Goal: Task Accomplishment & Management: Use online tool/utility

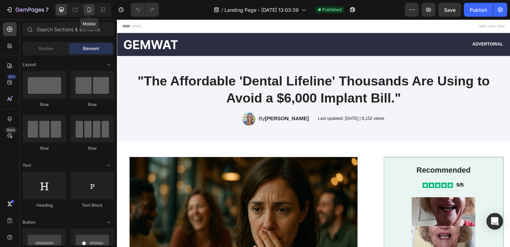
click at [90, 10] on icon at bounding box center [89, 9] width 7 height 7
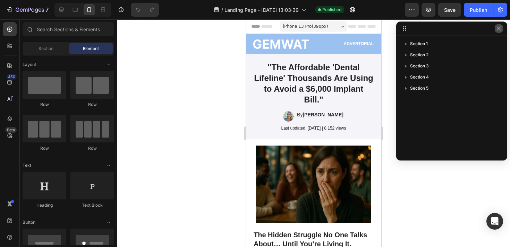
click at [497, 30] on icon "button" at bounding box center [499, 29] width 6 height 6
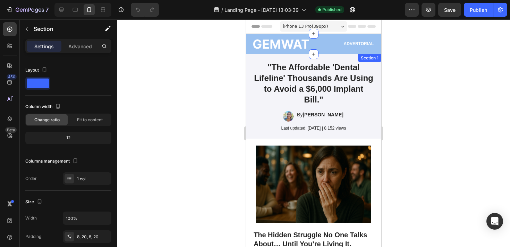
click at [248, 46] on div "Image Advertorial Text Block Row Section 1" at bounding box center [313, 44] width 135 height 20
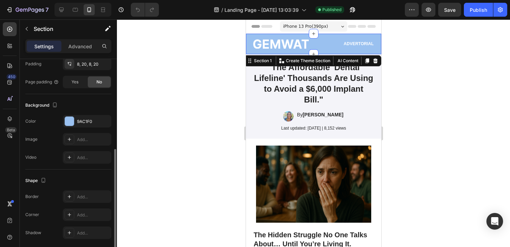
scroll to position [174, 0]
click at [81, 122] on div "9AC1F0" at bounding box center [87, 120] width 20 height 6
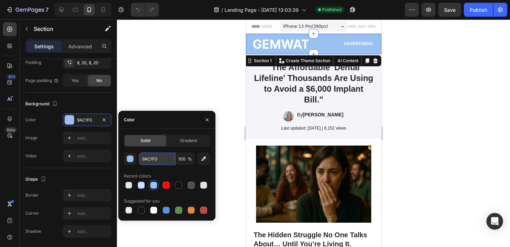
click at [146, 156] on input "9AC1F0" at bounding box center [157, 158] width 36 height 12
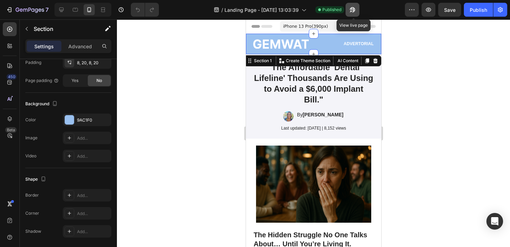
click at [357, 11] on button "button" at bounding box center [353, 10] width 14 height 14
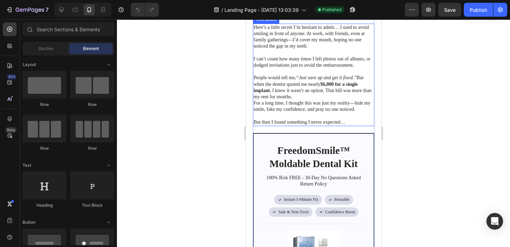
scroll to position [220, 0]
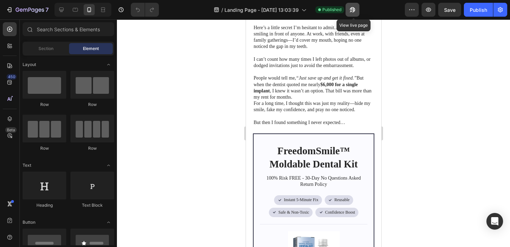
click at [354, 12] on icon "button" at bounding box center [352, 9] width 7 height 7
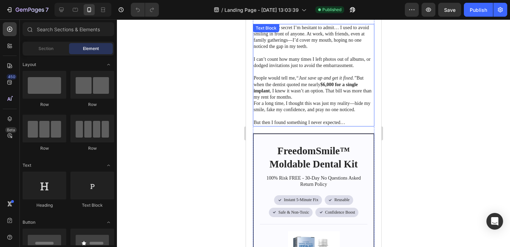
scroll to position [0, 0]
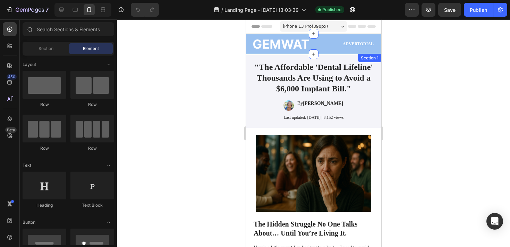
click at [247, 52] on div "Image Advertorial Text Block Row Section 1" at bounding box center [313, 44] width 135 height 20
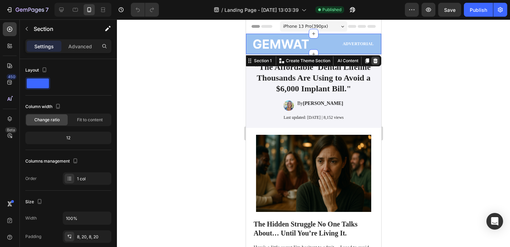
click at [376, 60] on icon at bounding box center [375, 61] width 6 height 6
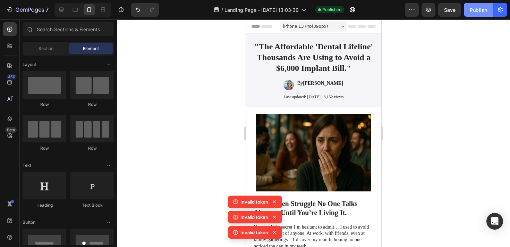
click at [479, 12] on div "Publish" at bounding box center [478, 9] width 17 height 7
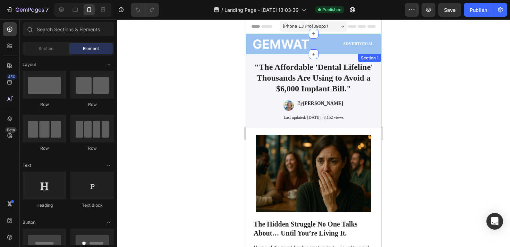
click at [247, 47] on div "Image Advertorial Text Block Row Section 1" at bounding box center [313, 44] width 135 height 20
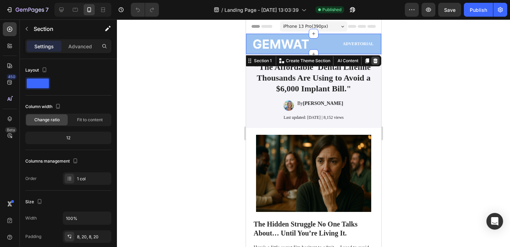
click at [373, 61] on icon at bounding box center [375, 61] width 6 height 6
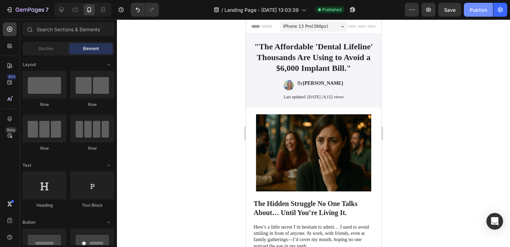
click at [483, 9] on div "Publish" at bounding box center [478, 9] width 17 height 7
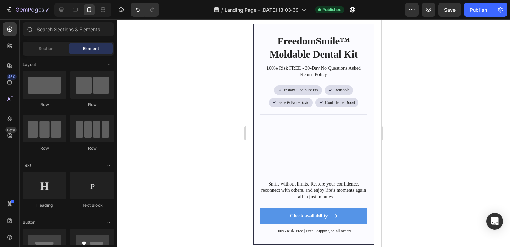
scroll to position [307, 0]
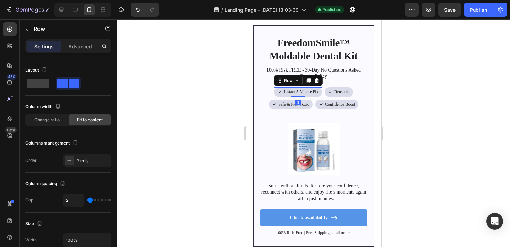
click at [276, 94] on div "Icon Instant 5-Minute Fix Text Block Row 0" at bounding box center [298, 92] width 48 height 10
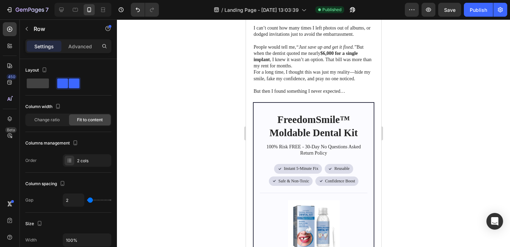
scroll to position [231, 0]
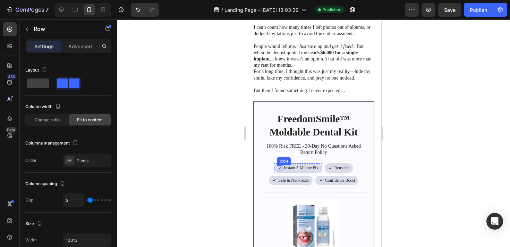
click at [277, 165] on icon at bounding box center [279, 168] width 5 height 6
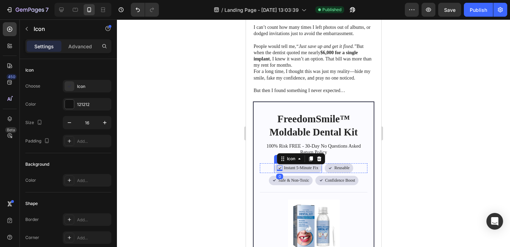
click at [275, 167] on div "Icon 0 Instant 5-Minute Fix Text Block Row" at bounding box center [298, 168] width 48 height 10
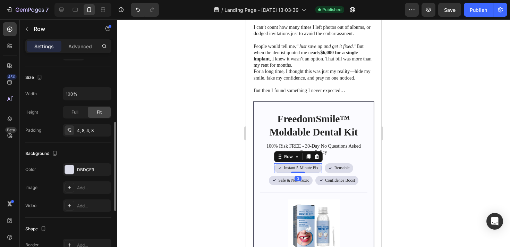
scroll to position [147, 0]
click at [91, 173] on div "DBDCE9" at bounding box center [87, 168] width 49 height 12
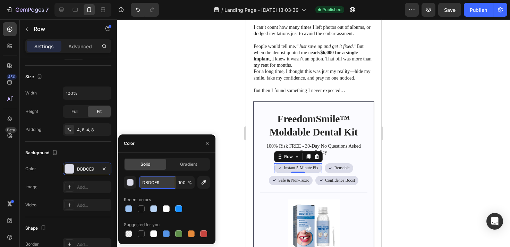
click at [149, 183] on input "DBDCE9" at bounding box center [157, 182] width 36 height 12
paste input "9AC1F0"
type input "9AC1F0"
click at [166, 112] on div at bounding box center [313, 132] width 393 height 227
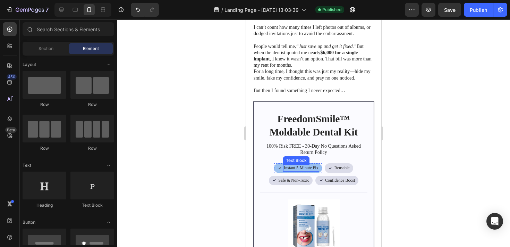
click at [294, 169] on p "Instant 5-Minute Fix" at bounding box center [301, 168] width 34 height 6
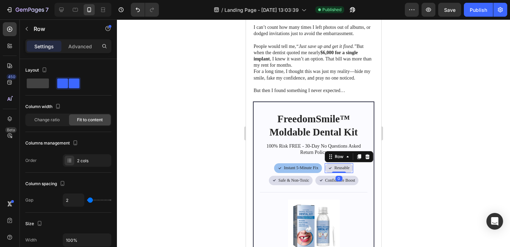
click at [326, 169] on div "Icon Reusable Text Block Row 0" at bounding box center [339, 168] width 28 height 10
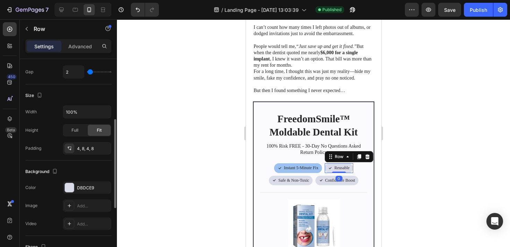
scroll to position [132, 0]
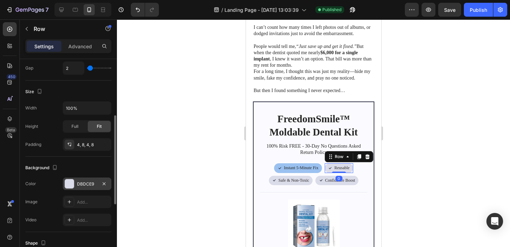
click at [84, 181] on div "DBDCE9" at bounding box center [87, 184] width 20 height 6
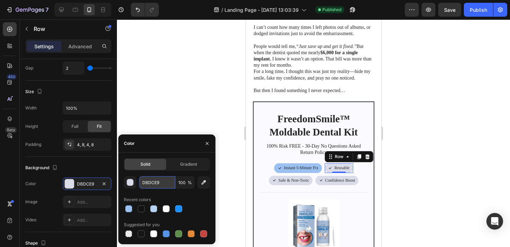
click at [149, 188] on input "DBDCE9" at bounding box center [157, 182] width 36 height 12
paste input "9AC1F0"
type input "9AC1F0"
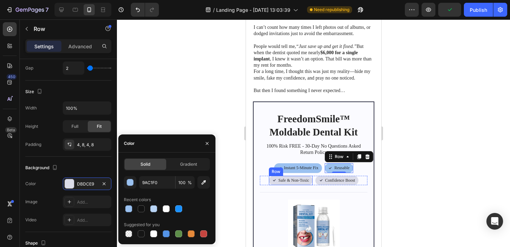
click at [311, 182] on div "Icon Safe & Non-Toxic Text Block Row" at bounding box center [291, 181] width 44 height 10
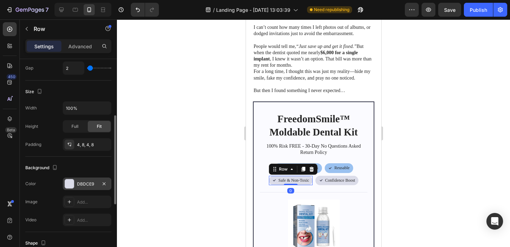
click at [86, 185] on div "DBDCE9" at bounding box center [87, 184] width 20 height 6
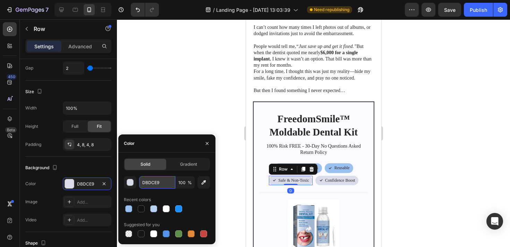
click at [154, 178] on input "DBDCE9" at bounding box center [157, 182] width 36 height 12
paste input "9AC1F0"
type input "9AC1F0"
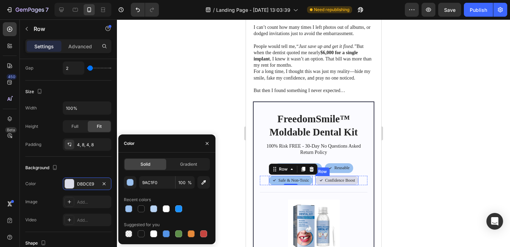
click at [356, 183] on div "Icon Confidence Boost Text Block Row" at bounding box center [336, 181] width 43 height 10
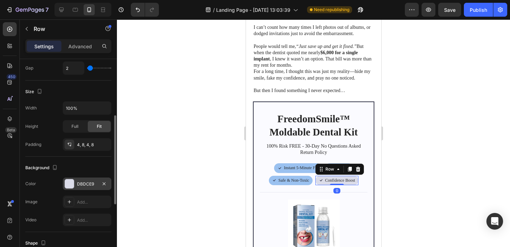
click at [88, 183] on div "DBDCE9" at bounding box center [87, 184] width 20 height 6
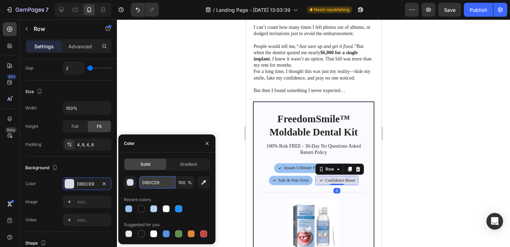
click at [153, 183] on input "DBDCE9" at bounding box center [157, 182] width 36 height 12
paste input "9AC1F0"
click at [173, 136] on div "Color" at bounding box center [166, 143] width 97 height 18
type input "DBDCE9"
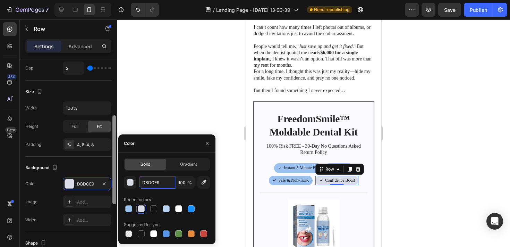
drag, startPoint x: 166, startPoint y: 184, endPoint x: 112, endPoint y: 183, distance: 53.5
click at [112, 183] on div "450 Beta Sections(18) Elements(83) Section Element Hero Section Product Detail …" at bounding box center [58, 132] width 117 height 227
click at [149, 182] on input "DBDCE9" at bounding box center [157, 182] width 36 height 12
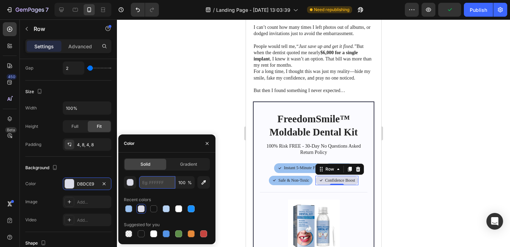
paste input "9AC1F0"
type input "9AC1F0"
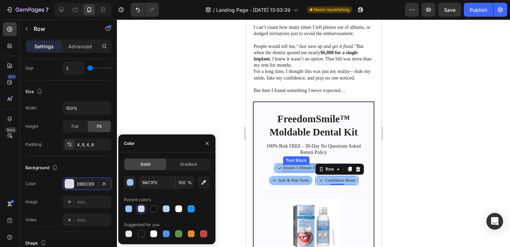
click at [293, 167] on p "Instant 5-Minute Fix" at bounding box center [301, 168] width 34 height 6
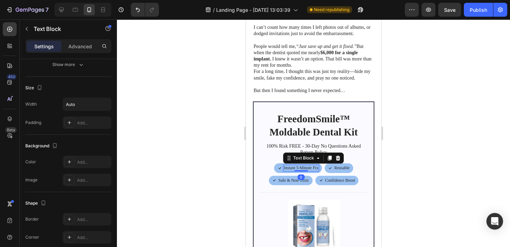
scroll to position [0, 0]
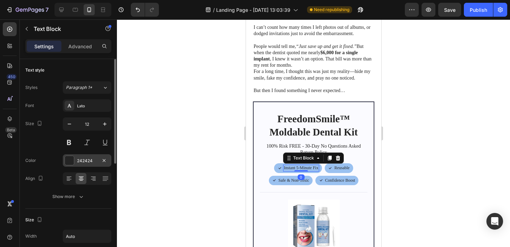
click at [80, 163] on div "242424" at bounding box center [87, 161] width 20 height 6
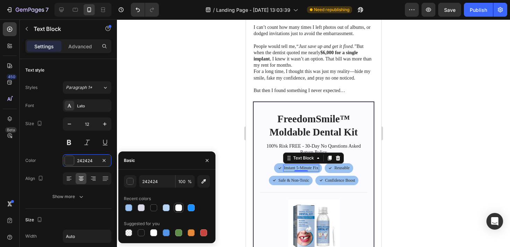
click at [178, 209] on div at bounding box center [178, 207] width 7 height 7
type input "FFFFFF"
click at [215, 104] on div at bounding box center [313, 132] width 393 height 227
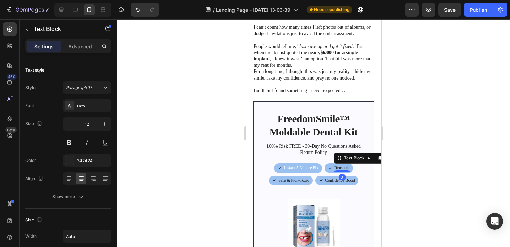
click at [340, 169] on p "Reusable" at bounding box center [341, 168] width 15 height 6
click at [88, 160] on div "242424" at bounding box center [87, 161] width 20 height 6
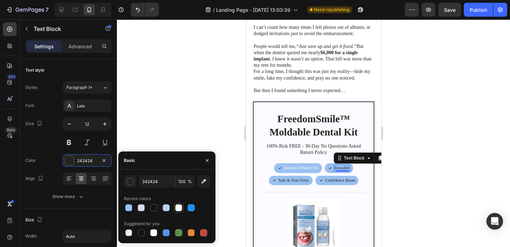
click at [179, 208] on div at bounding box center [178, 207] width 7 height 7
type input "FFFFFF"
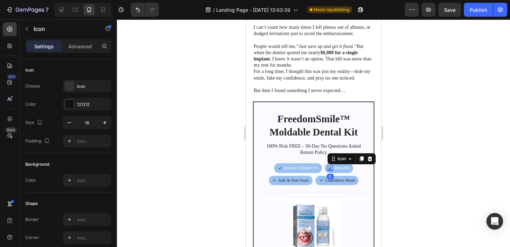
click at [330, 169] on div "Icon 0" at bounding box center [330, 168] width 6 height 6
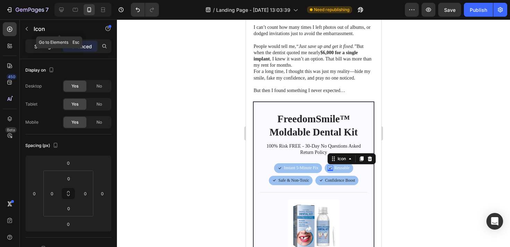
click at [45, 48] on p "Settings" at bounding box center [43, 46] width 19 height 7
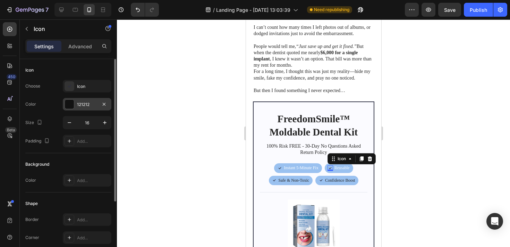
click at [86, 103] on div "121212" at bounding box center [87, 104] width 20 height 6
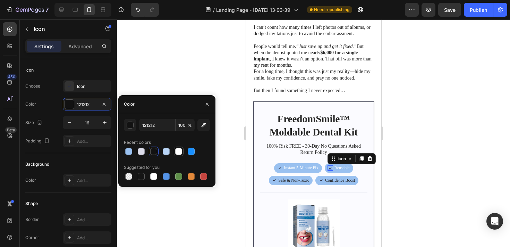
click at [178, 150] on div at bounding box center [178, 151] width 7 height 7
type input "FFFFFF"
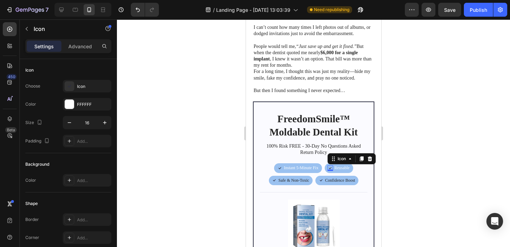
click at [330, 167] on icon at bounding box center [329, 168] width 5 height 6
click at [320, 181] on icon at bounding box center [320, 180] width 3 height 2
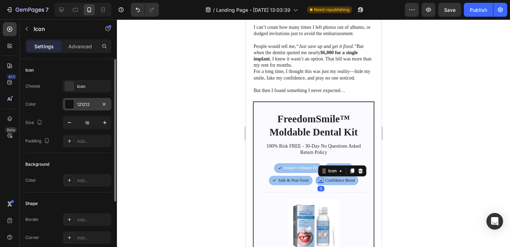
click at [86, 102] on div "121212" at bounding box center [87, 104] width 20 height 6
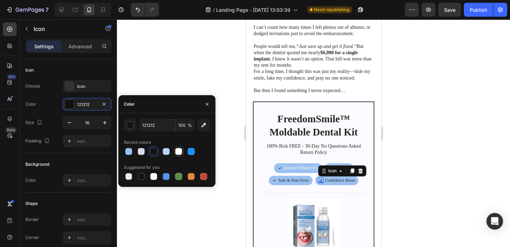
click at [179, 152] on div at bounding box center [178, 151] width 7 height 7
type input "FFFFFF"
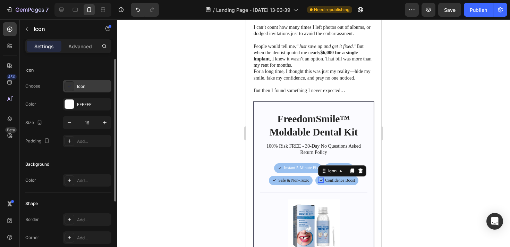
click at [73, 83] on div at bounding box center [70, 86] width 10 height 10
click at [75, 105] on div "FFFFFF" at bounding box center [87, 104] width 49 height 12
click at [174, 77] on div at bounding box center [313, 132] width 393 height 227
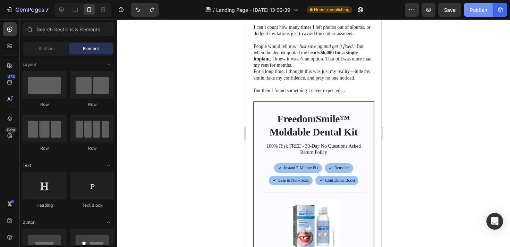
click at [470, 12] on div "Publish" at bounding box center [478, 9] width 17 height 7
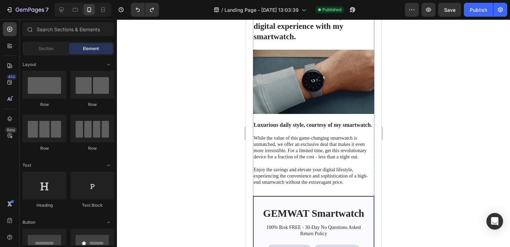
scroll to position [2241, 0]
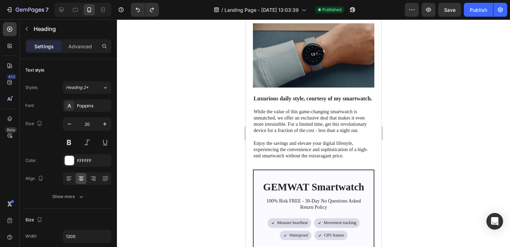
scroll to position [2267, 0]
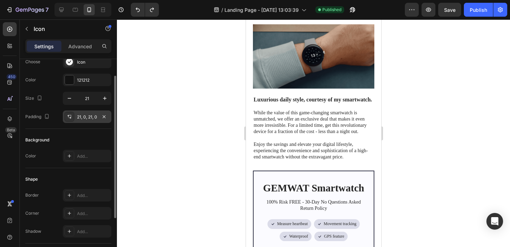
scroll to position [25, 0]
click at [87, 151] on div "Add..." at bounding box center [87, 155] width 49 height 12
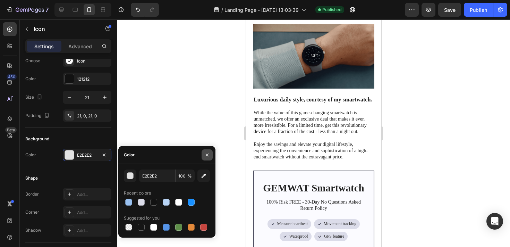
click at [205, 153] on icon "button" at bounding box center [207, 155] width 6 height 6
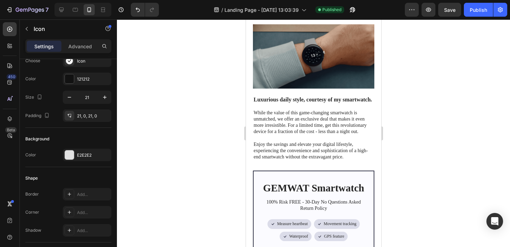
click at [203, 138] on div at bounding box center [313, 132] width 393 height 227
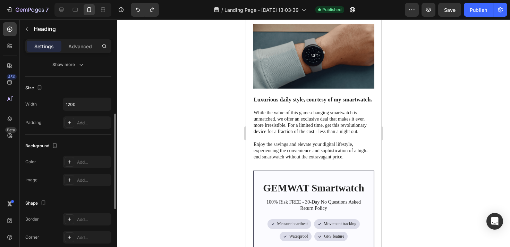
scroll to position [132, 0]
click at [82, 163] on div "Add..." at bounding box center [93, 162] width 33 height 6
click at [84, 179] on div "Add..." at bounding box center [93, 180] width 33 height 6
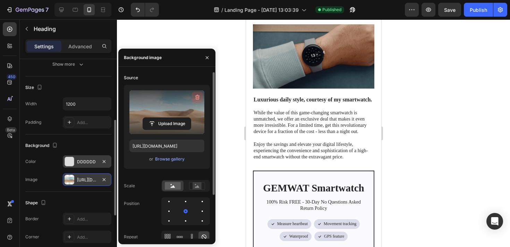
click at [195, 94] on icon "button" at bounding box center [197, 97] width 7 height 7
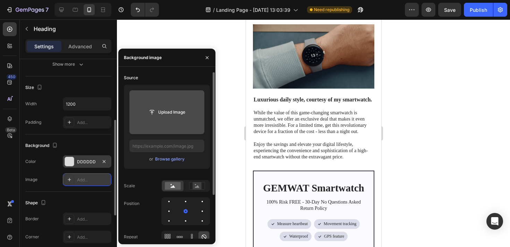
click at [182, 108] on input "file" at bounding box center [167, 112] width 48 height 12
type input "C:\fakepath\Screenshot_[DATE]_at_[DATE]_PM_430x.avif"
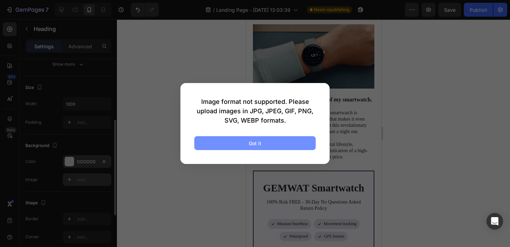
click at [248, 140] on button "Got it" at bounding box center [254, 143] width 121 height 14
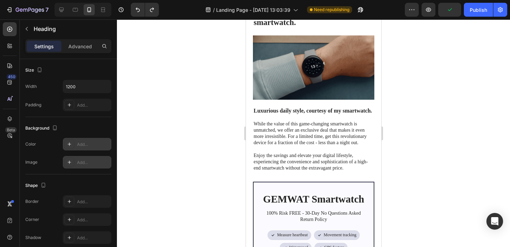
scroll to position [2257, 0]
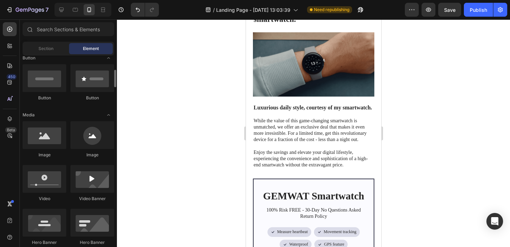
scroll to position [165, 0]
click at [87, 138] on div at bounding box center [92, 134] width 44 height 28
drag, startPoint x: 333, startPoint y: 158, endPoint x: 315, endPoint y: 86, distance: 74.0
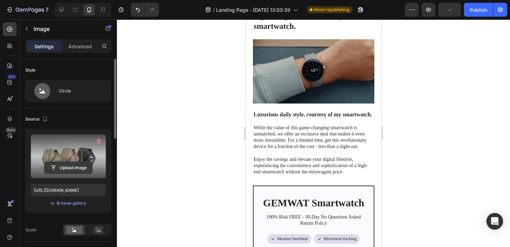
click at [74, 162] on input "file" at bounding box center [68, 168] width 48 height 12
type input "C:\fakepath\Screenshot_[DATE]_at_[DATE]_PM_430x.avif"
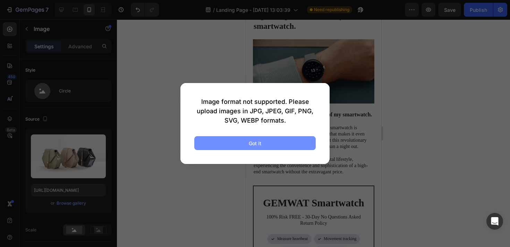
click at [244, 143] on button "Got it" at bounding box center [254, 143] width 121 height 14
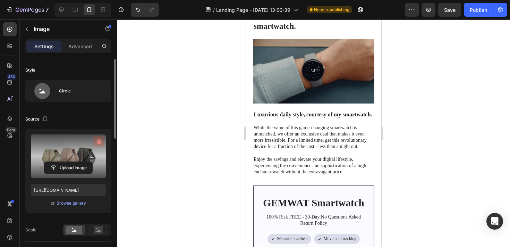
click at [99, 143] on icon "button" at bounding box center [98, 141] width 7 height 7
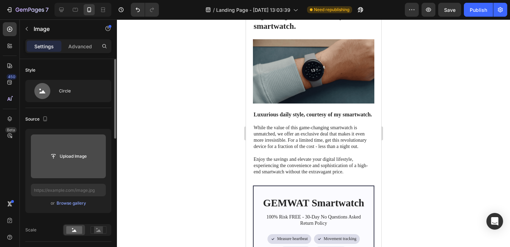
click at [70, 153] on input "file" at bounding box center [68, 156] width 48 height 12
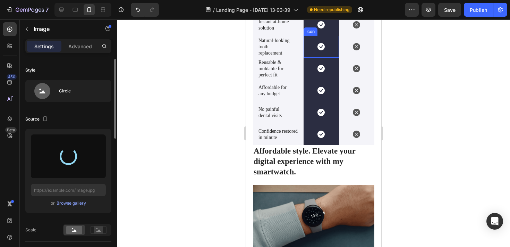
type input "[URL][DOMAIN_NAME]"
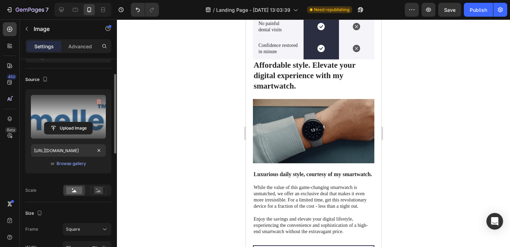
scroll to position [0, 0]
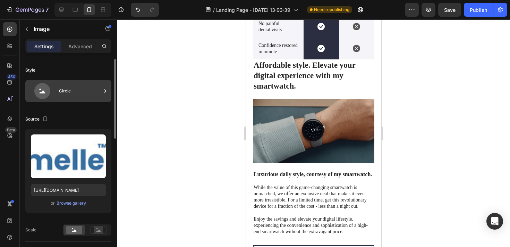
click at [57, 90] on div "Circle" at bounding box center [68, 91] width 86 height 22
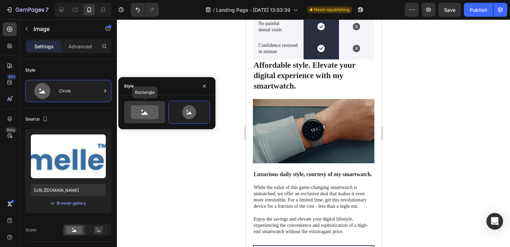
click at [151, 110] on icon at bounding box center [145, 112] width 28 height 14
type input "100"
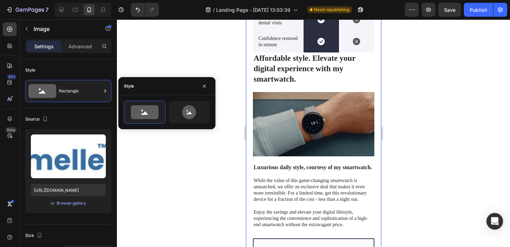
click at [385, 86] on div at bounding box center [313, 132] width 393 height 227
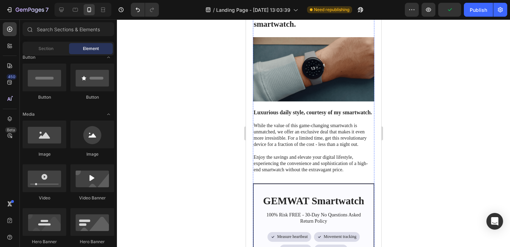
scroll to position [2253, 0]
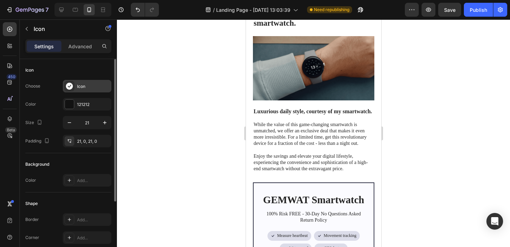
click at [79, 86] on div "Icon" at bounding box center [93, 86] width 33 height 6
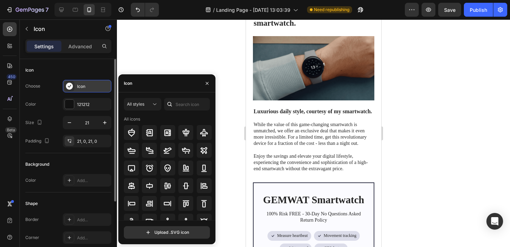
click at [79, 86] on div "Icon" at bounding box center [93, 86] width 33 height 6
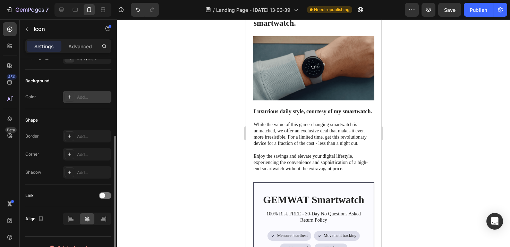
scroll to position [95, 0]
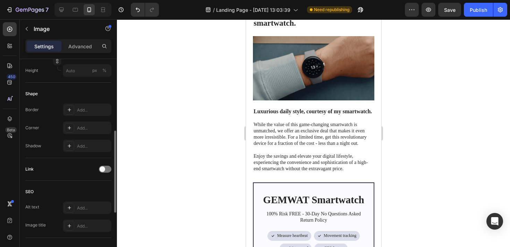
scroll to position [220, 0]
click at [107, 166] on div at bounding box center [105, 166] width 12 height 7
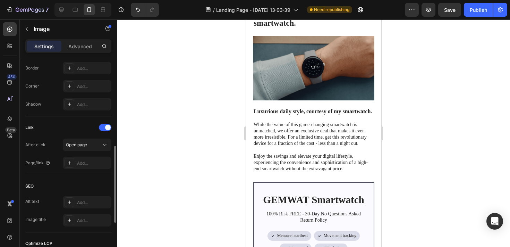
scroll to position [251, 0]
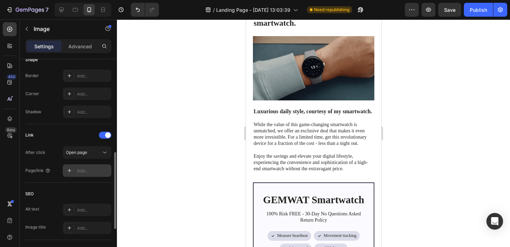
click at [83, 171] on div "Add..." at bounding box center [93, 171] width 33 height 6
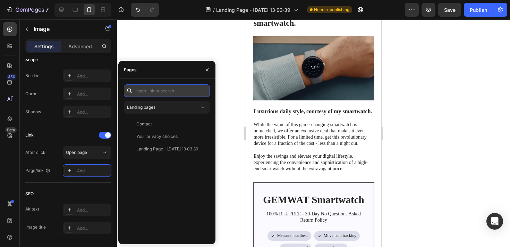
click at [161, 92] on input "text" at bounding box center [167, 90] width 86 height 12
paste input "[URL][DOMAIN_NAME]"
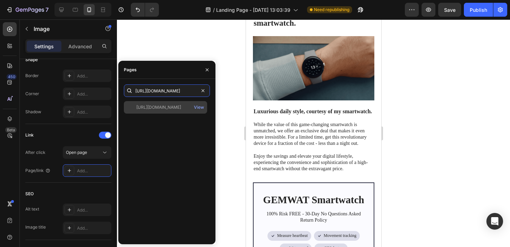
type input "[URL][DOMAIN_NAME]"
click at [161, 109] on div "[URL][DOMAIN_NAME]" at bounding box center [158, 107] width 45 height 6
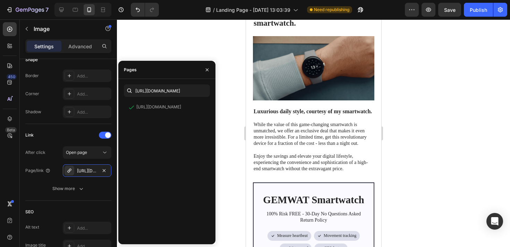
click at [180, 60] on div at bounding box center [313, 132] width 393 height 227
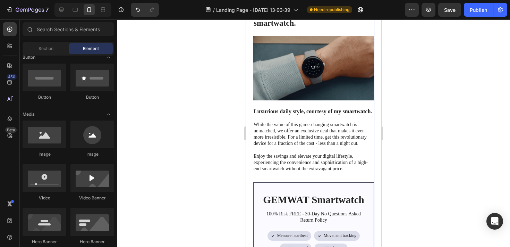
click at [407, 73] on div at bounding box center [313, 132] width 393 height 227
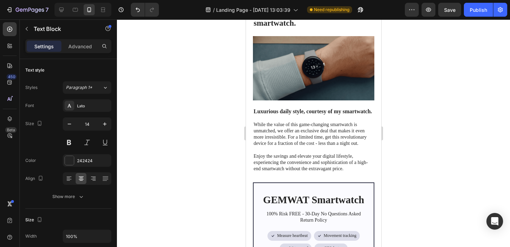
drag, startPoint x: 359, startPoint y: 93, endPoint x: 359, endPoint y: 84, distance: 9.0
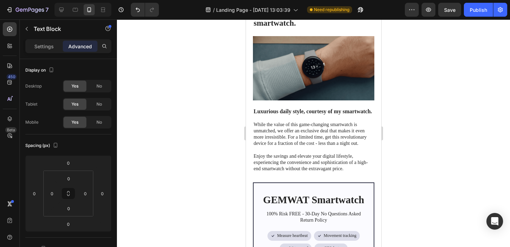
click at [424, 81] on div at bounding box center [313, 132] width 393 height 227
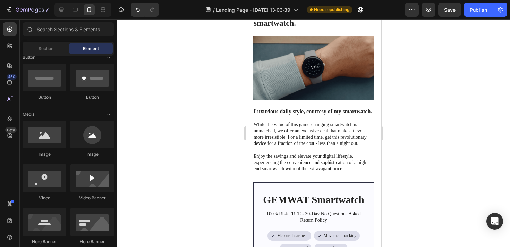
click at [410, 84] on div at bounding box center [313, 132] width 393 height 227
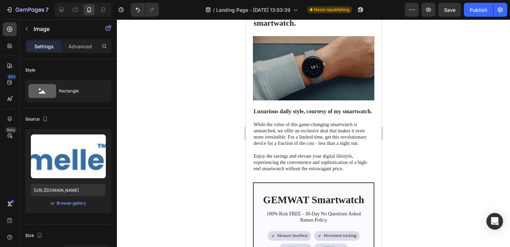
drag, startPoint x: 321, startPoint y: 90, endPoint x: 321, endPoint y: 77, distance: 12.5
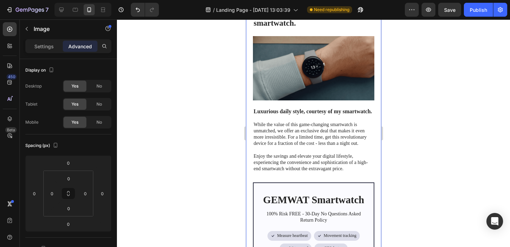
click at [408, 64] on div at bounding box center [313, 132] width 393 height 227
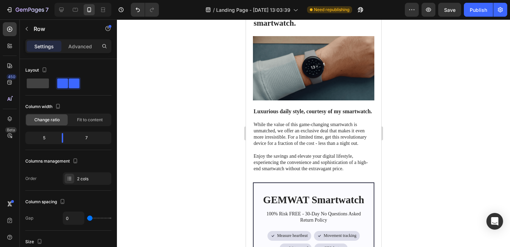
click at [87, 121] on span "Fit to content" at bounding box center [90, 120] width 26 height 6
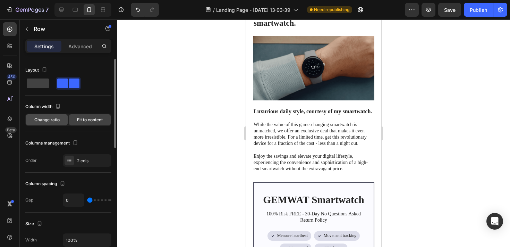
click at [56, 118] on span "Change ratio" at bounding box center [46, 120] width 25 height 6
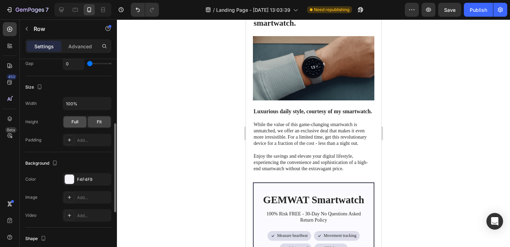
scroll to position [155, 0]
click at [79, 178] on div "F4F4F9" at bounding box center [87, 179] width 20 height 6
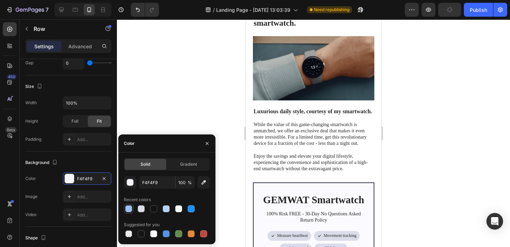
click at [129, 207] on div at bounding box center [128, 208] width 7 height 7
click at [176, 209] on div at bounding box center [178, 208] width 7 height 7
type input "FFFFFF"
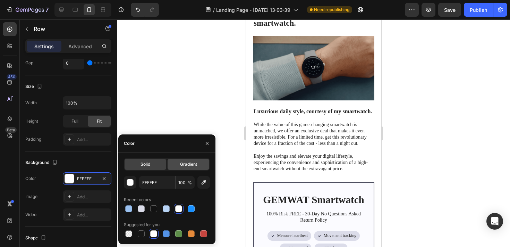
click at [191, 168] on div "Gradient" at bounding box center [189, 164] width 42 height 11
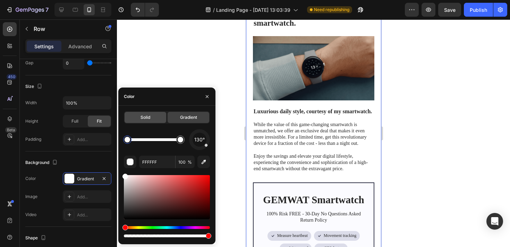
click at [154, 112] on div "Solid" at bounding box center [146, 117] width 42 height 11
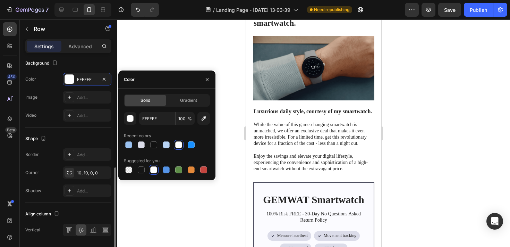
scroll to position [255, 0]
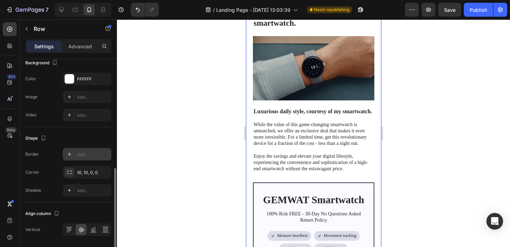
click at [82, 154] on div "Add..." at bounding box center [93, 154] width 33 height 6
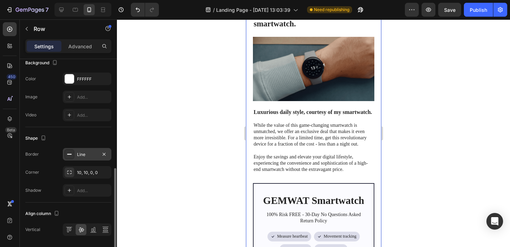
click at [181, 120] on div at bounding box center [313, 132] width 393 height 227
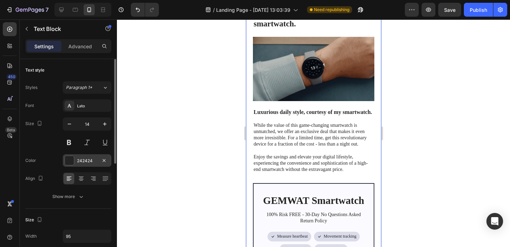
click at [79, 159] on div "242424" at bounding box center [87, 161] width 20 height 6
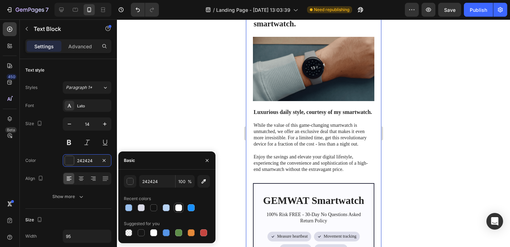
click at [177, 206] on div at bounding box center [178, 207] width 7 height 7
type input "242424"
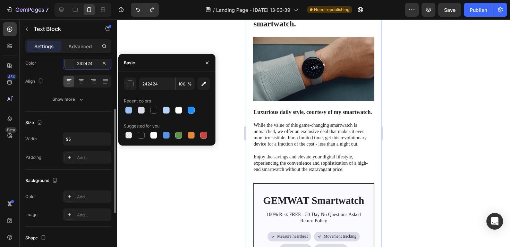
scroll to position [98, 0]
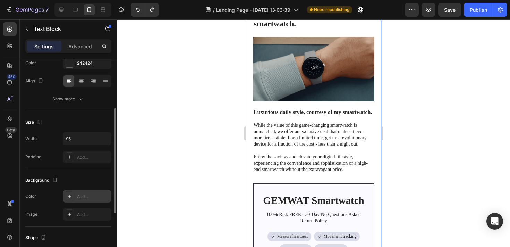
click at [82, 196] on div "Add..." at bounding box center [93, 196] width 33 height 6
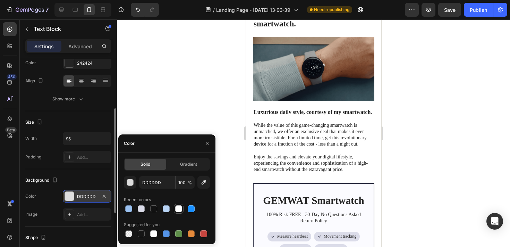
click at [177, 208] on div at bounding box center [178, 208] width 7 height 7
type input "000000"
click at [211, 66] on div at bounding box center [313, 132] width 393 height 227
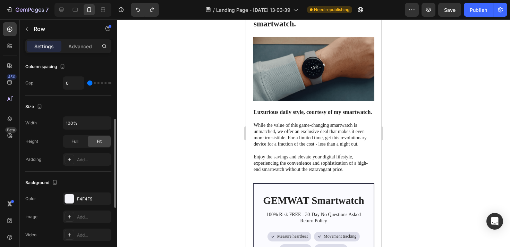
scroll to position [136, 0]
click at [90, 199] on div "F4F4F9" at bounding box center [87, 198] width 20 height 6
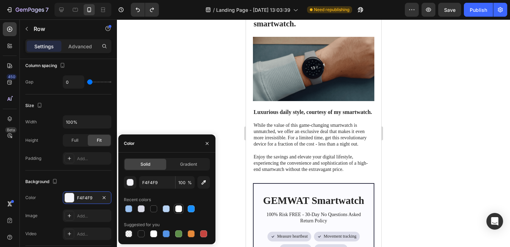
click at [177, 210] on div at bounding box center [178, 208] width 7 height 7
type input "FFFFFF"
click at [203, 106] on div at bounding box center [313, 132] width 393 height 227
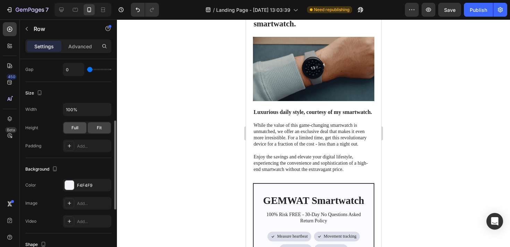
scroll to position [150, 0]
click at [85, 186] on div "F4F4F9" at bounding box center [87, 184] width 20 height 6
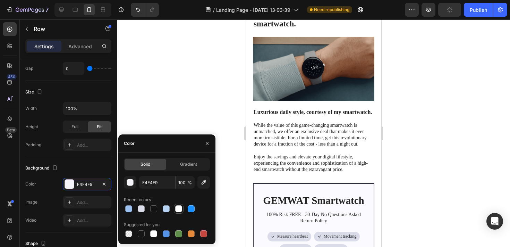
click at [179, 209] on div at bounding box center [178, 208] width 7 height 7
type input "FFFFFF"
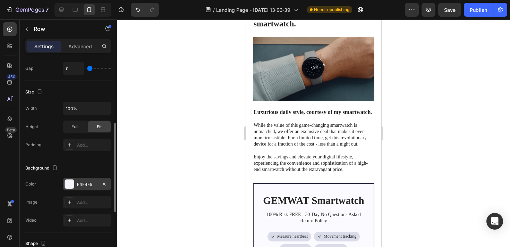
click at [84, 187] on div "F4F4F9" at bounding box center [87, 184] width 49 height 12
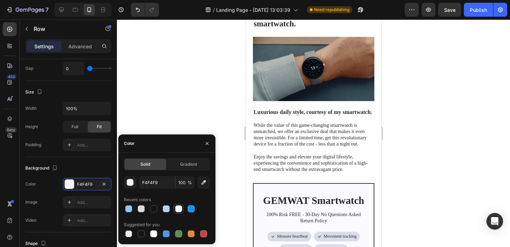
click at [183, 207] on div at bounding box center [179, 208] width 8 height 8
type input "FFFFFF"
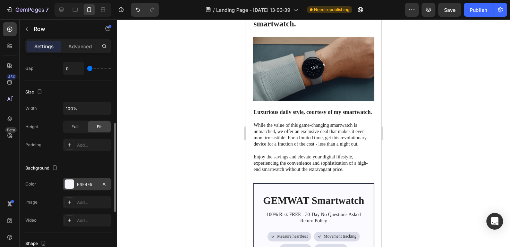
click at [93, 187] on div "F4F4F9" at bounding box center [87, 184] width 49 height 12
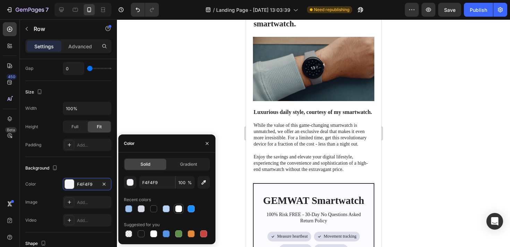
click at [176, 207] on div at bounding box center [178, 208] width 7 height 7
type input "FFFFFF"
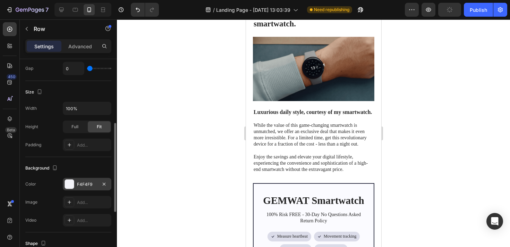
click at [70, 183] on div at bounding box center [69, 183] width 9 height 9
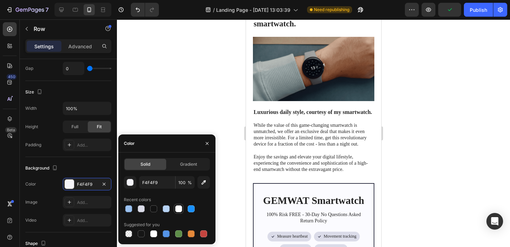
click at [178, 210] on div at bounding box center [178, 208] width 7 height 7
type input "FFFFFF"
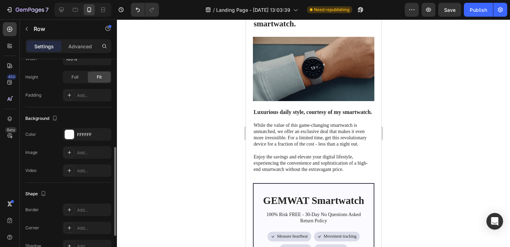
scroll to position [205, 0]
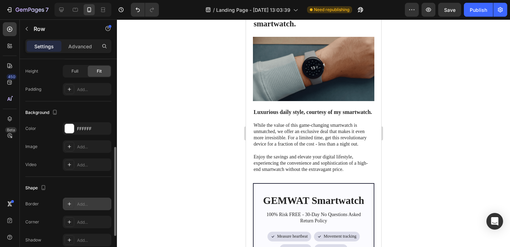
click at [84, 201] on div "Add..." at bounding box center [93, 204] width 33 height 6
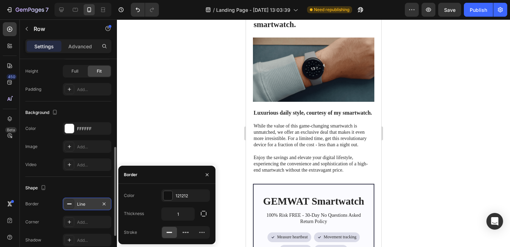
click at [138, 79] on div at bounding box center [313, 132] width 393 height 227
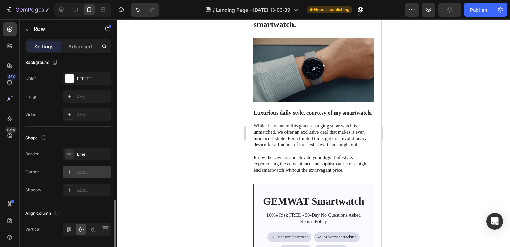
scroll to position [277, 0]
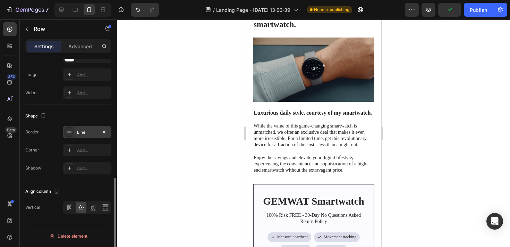
click at [75, 133] on div "Line" at bounding box center [87, 132] width 49 height 12
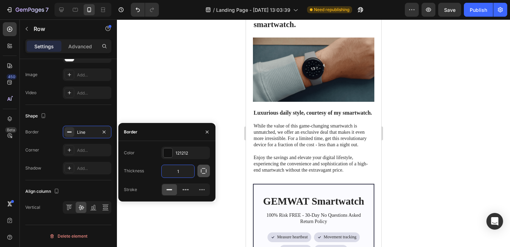
click at [202, 172] on icon "button" at bounding box center [203, 170] width 7 height 7
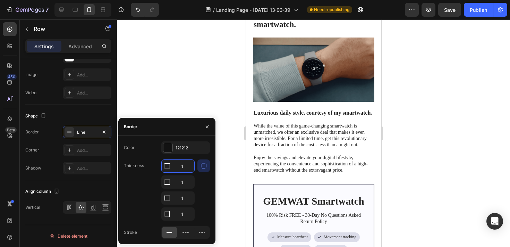
drag, startPoint x: 183, startPoint y: 167, endPoint x: 179, endPoint y: 167, distance: 4.2
click at [179, 167] on input "1" at bounding box center [178, 166] width 33 height 12
type input "0"
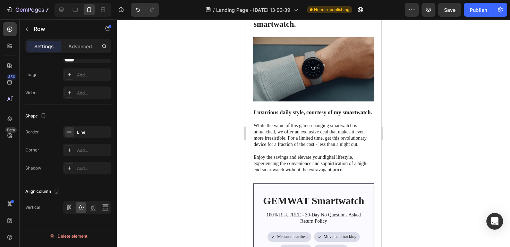
click at [193, 83] on div at bounding box center [313, 132] width 393 height 227
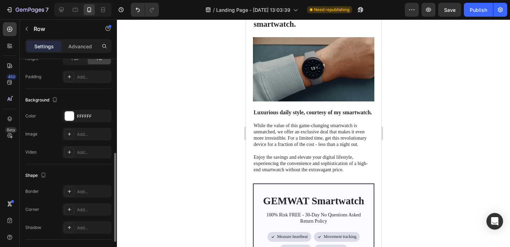
scroll to position [218, 0]
click at [80, 192] on div "Add..." at bounding box center [93, 191] width 33 height 6
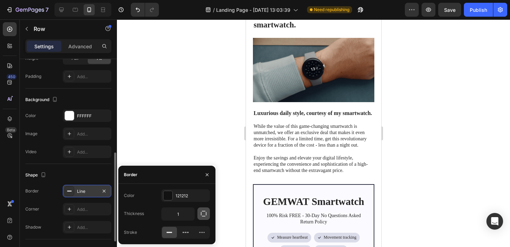
click at [206, 215] on icon "button" at bounding box center [204, 214] width 6 height 6
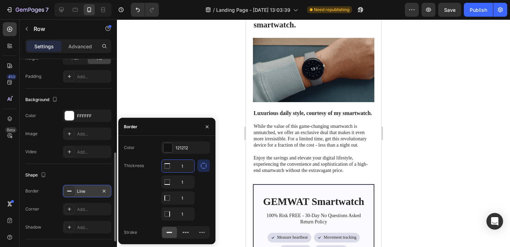
drag, startPoint x: 187, startPoint y: 167, endPoint x: 181, endPoint y: 167, distance: 6.6
click at [181, 167] on input "1" at bounding box center [178, 166] width 33 height 12
drag, startPoint x: 187, startPoint y: 167, endPoint x: 166, endPoint y: 167, distance: 20.8
click at [166, 167] on div "01" at bounding box center [178, 166] width 33 height 12
type input "0"
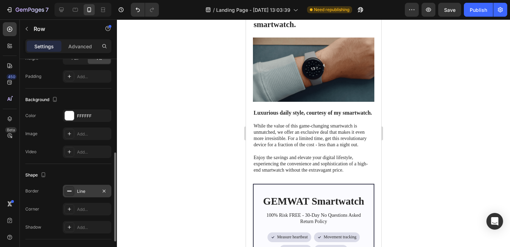
click at [198, 89] on div at bounding box center [313, 132] width 393 height 227
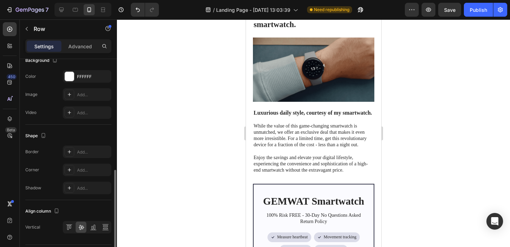
scroll to position [258, 0]
click at [82, 150] on div "Add..." at bounding box center [93, 152] width 33 height 6
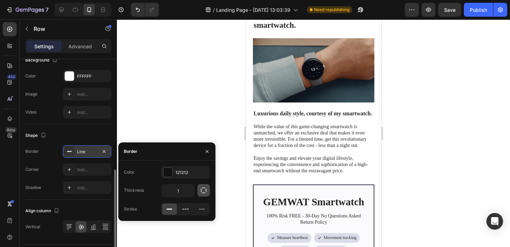
click at [203, 192] on icon "button" at bounding box center [204, 190] width 6 height 6
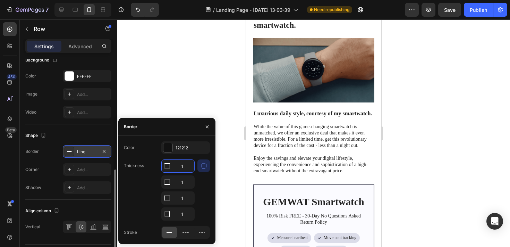
drag, startPoint x: 187, startPoint y: 165, endPoint x: 164, endPoint y: 164, distance: 22.9
click at [165, 165] on div "1" at bounding box center [178, 166] width 33 height 12
type input "0"
click at [198, 90] on div at bounding box center [313, 132] width 393 height 227
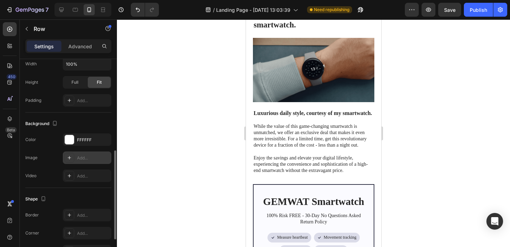
scroll to position [277, 0]
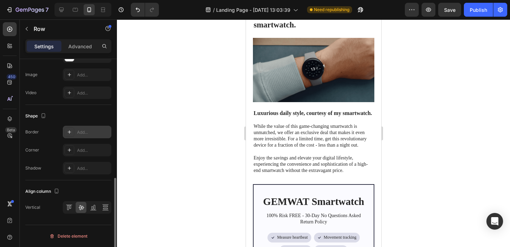
click at [85, 130] on div "Add..." at bounding box center [93, 132] width 33 height 6
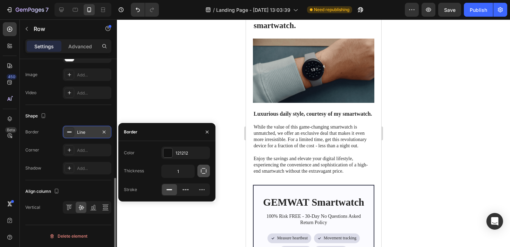
click at [204, 174] on icon "button" at bounding box center [203, 170] width 7 height 7
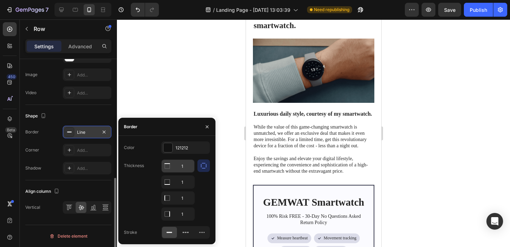
click at [184, 167] on input "1" at bounding box center [178, 166] width 33 height 12
type input "0"
click at [196, 85] on div at bounding box center [313, 132] width 393 height 227
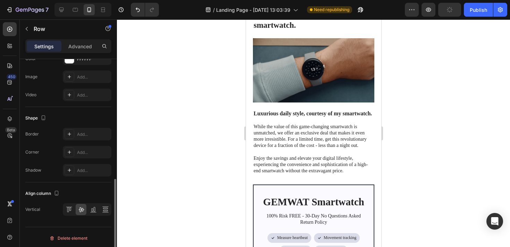
scroll to position [276, 0]
click at [83, 133] on div "Add..." at bounding box center [93, 133] width 33 height 6
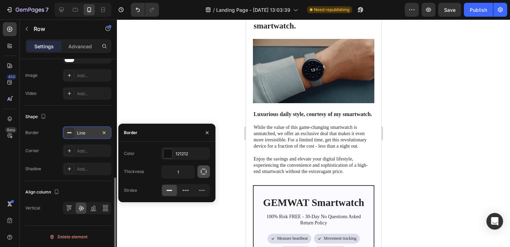
click at [200, 174] on button "button" at bounding box center [204, 171] width 12 height 12
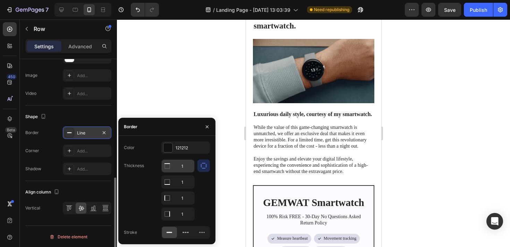
click at [184, 166] on input "1" at bounding box center [178, 166] width 33 height 12
type input "0"
click at [207, 85] on div at bounding box center [313, 132] width 393 height 227
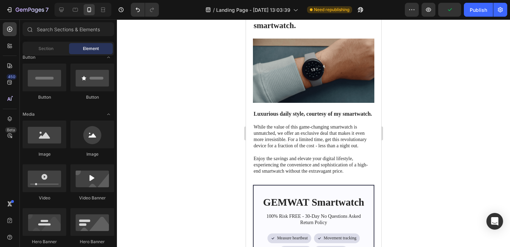
click at [208, 121] on div at bounding box center [313, 132] width 393 height 227
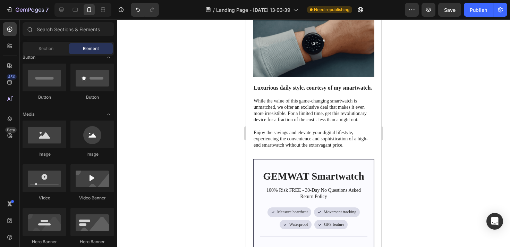
scroll to position [2281, 0]
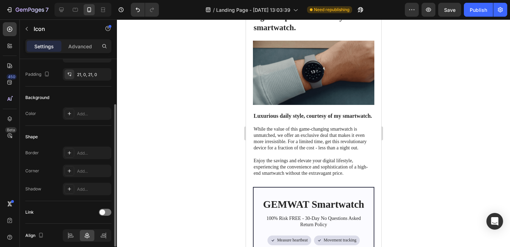
scroll to position [67, 0]
click at [486, 11] on div "Publish" at bounding box center [478, 9] width 17 height 7
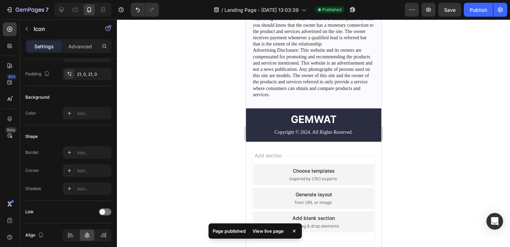
scroll to position [2955, 0]
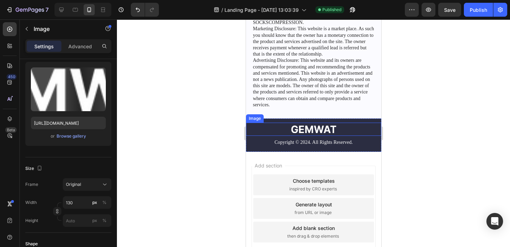
click at [311, 130] on img at bounding box center [313, 129] width 45 height 8
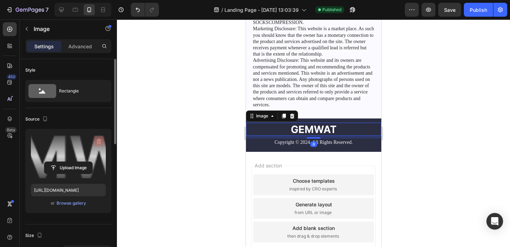
click at [98, 141] on icon "button" at bounding box center [98, 142] width 1 height 2
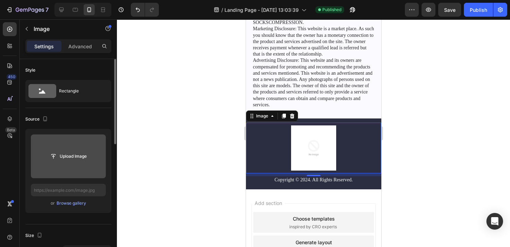
click at [91, 146] on input "file" at bounding box center [68, 156] width 75 height 44
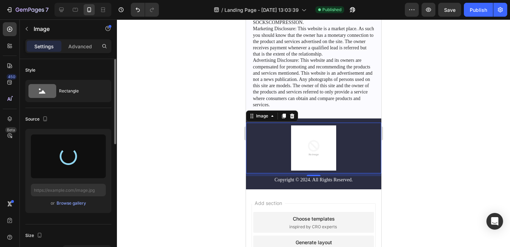
type input "[URL][DOMAIN_NAME]"
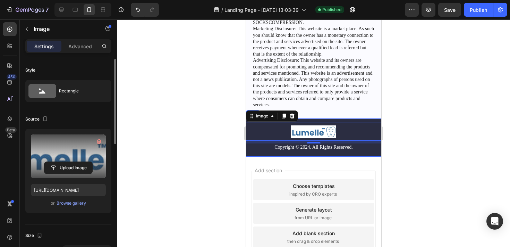
click at [365, 121] on div "Image 8 Copyright © 2024. All Rights Reserved. Text Block Row" at bounding box center [313, 137] width 135 height 38
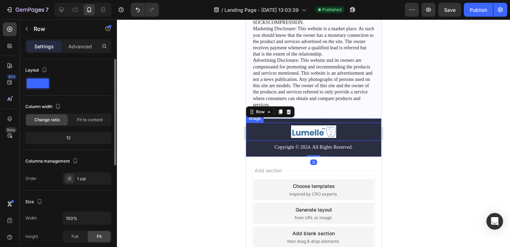
click at [372, 134] on div at bounding box center [313, 131] width 135 height 12
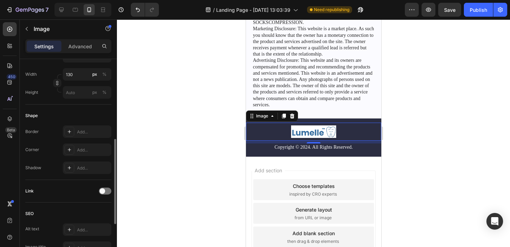
scroll to position [299, 0]
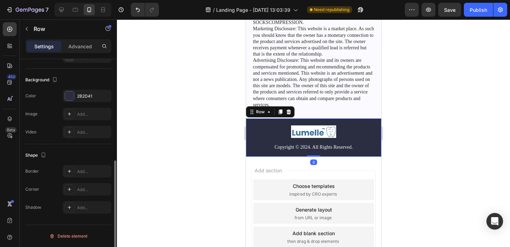
click at [379, 153] on div "Image Copyright © 2024. All Rights Reserved. Text Block Row 0" at bounding box center [313, 137] width 135 height 38
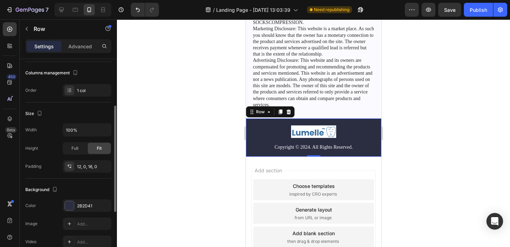
scroll to position [90, 0]
click at [77, 206] on div "2B2D41" at bounding box center [87, 204] width 20 height 6
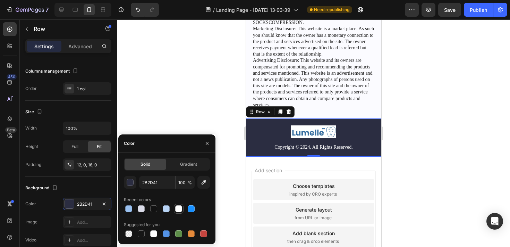
click at [178, 211] on div at bounding box center [178, 208] width 7 height 7
type input "FFFFFF"
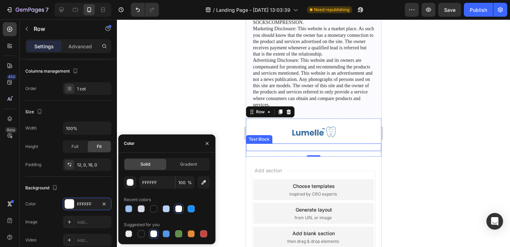
click at [313, 146] on p "Copyright © 2024. All Rights Reserved." at bounding box center [313, 147] width 120 height 6
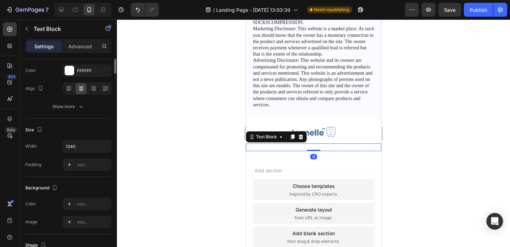
scroll to position [0, 0]
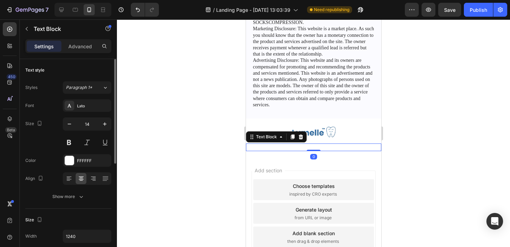
click at [302, 146] on p "Copyright © 2024. All Rights Reserved." at bounding box center [313, 147] width 120 height 6
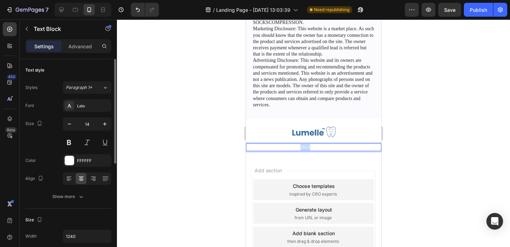
click at [302, 146] on p "Copyright © 2024. All Rights Reserved." at bounding box center [313, 147] width 120 height 6
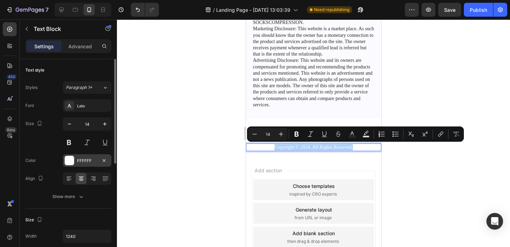
click at [76, 159] on div "FFFFFF" at bounding box center [87, 160] width 49 height 12
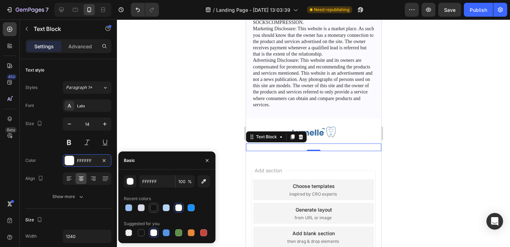
click at [154, 209] on div at bounding box center [153, 207] width 7 height 7
type input "121212"
click at [167, 124] on div at bounding box center [313, 132] width 393 height 227
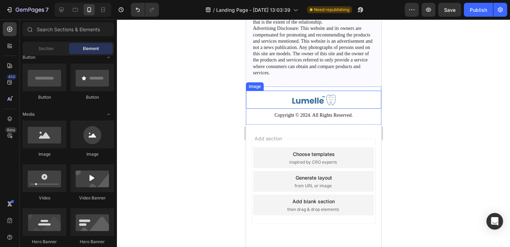
scroll to position [3012, 0]
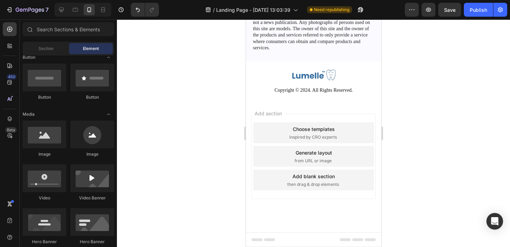
click at [378, 109] on div "Add section Choose templates inspired by CRO experts Generate layout from URL o…" at bounding box center [313, 166] width 135 height 133
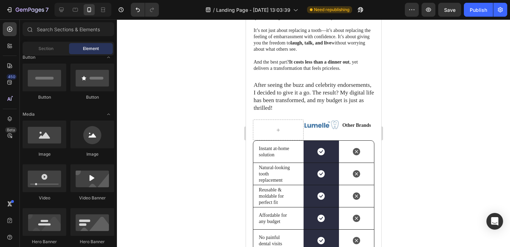
scroll to position [2222, 0]
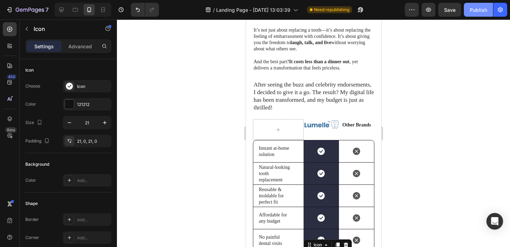
click at [467, 8] on button "Publish" at bounding box center [478, 10] width 29 height 14
click at [431, 108] on div at bounding box center [313, 132] width 393 height 227
